Goal: Transaction & Acquisition: Purchase product/service

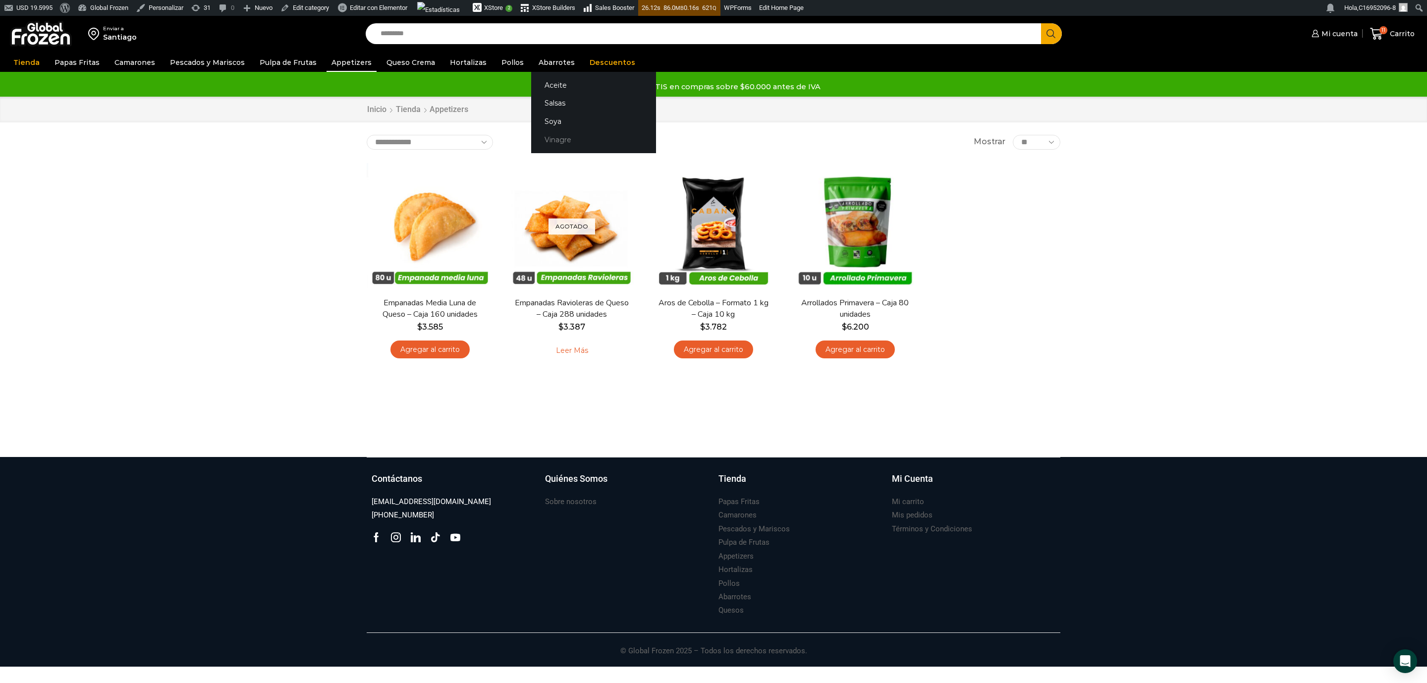
click at [544, 137] on link "Vinagre" at bounding box center [593, 140] width 125 height 18
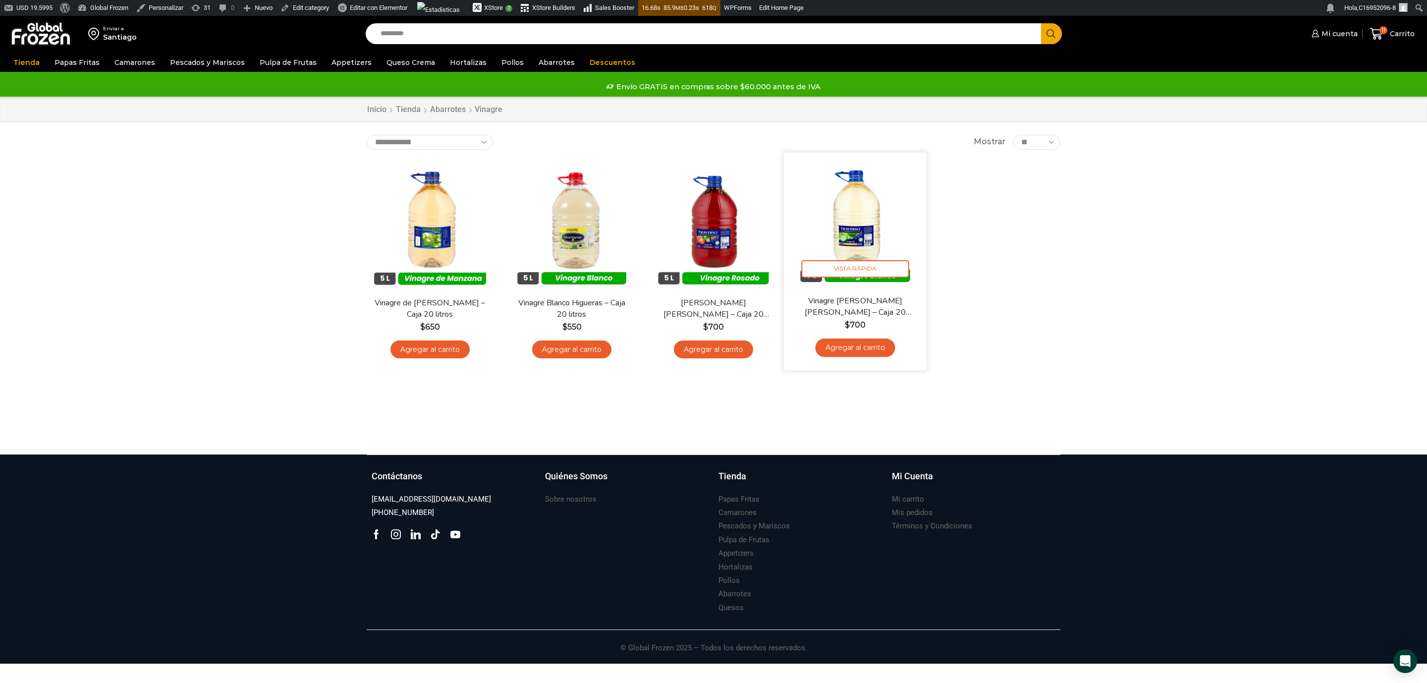
click at [859, 235] on img at bounding box center [855, 224] width 128 height 128
